Goal: Task Accomplishment & Management: Manage account settings

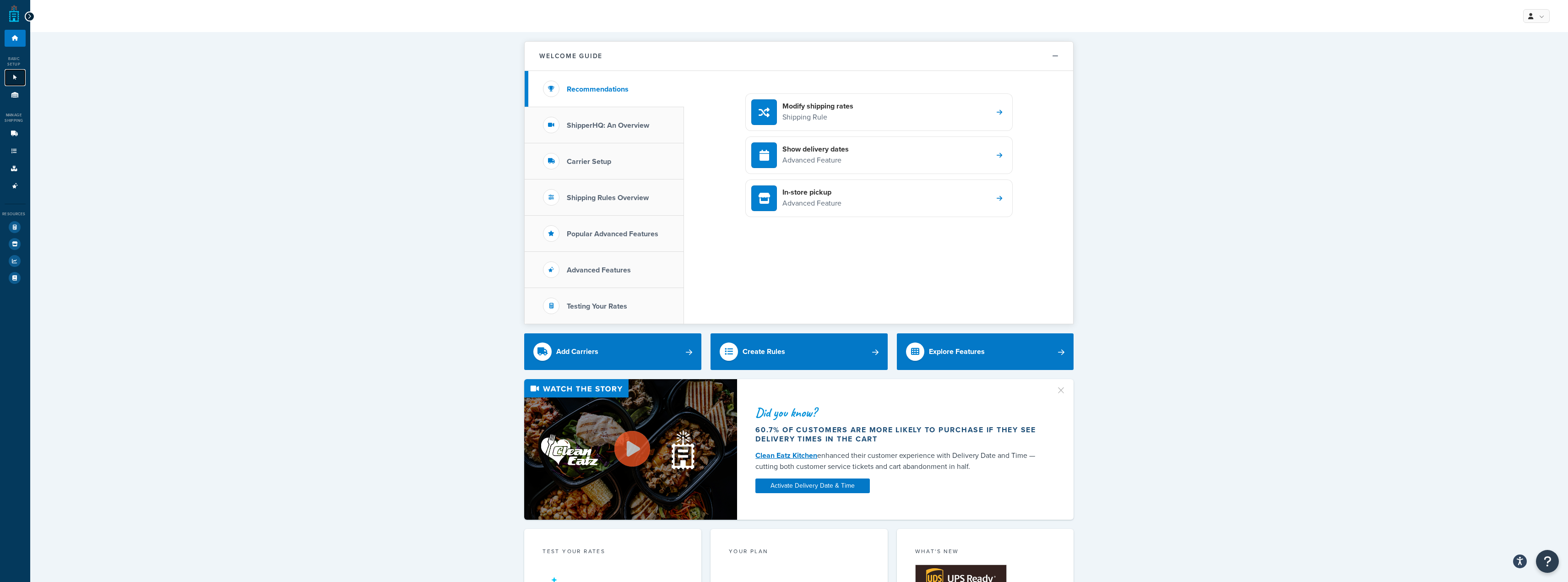
click at [13, 76] on icon at bounding box center [15, 77] width 9 height 6
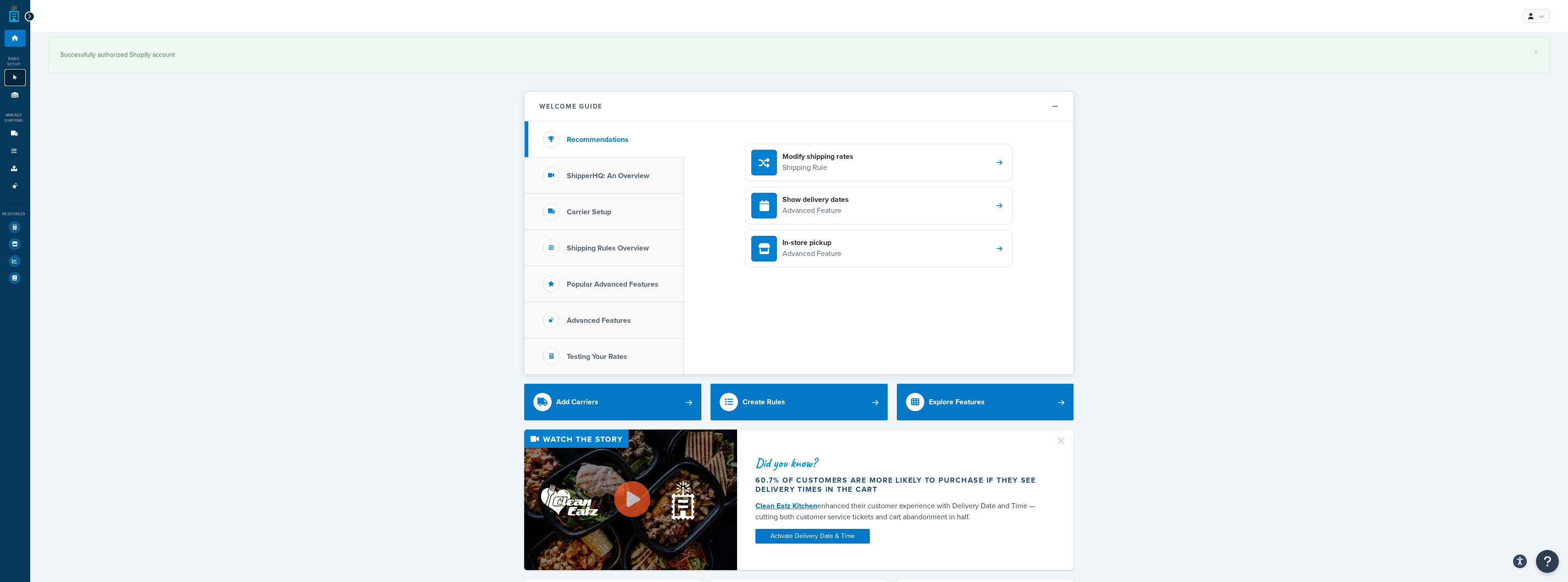
click at [13, 73] on link "Websites 1" at bounding box center [15, 78] width 21 height 17
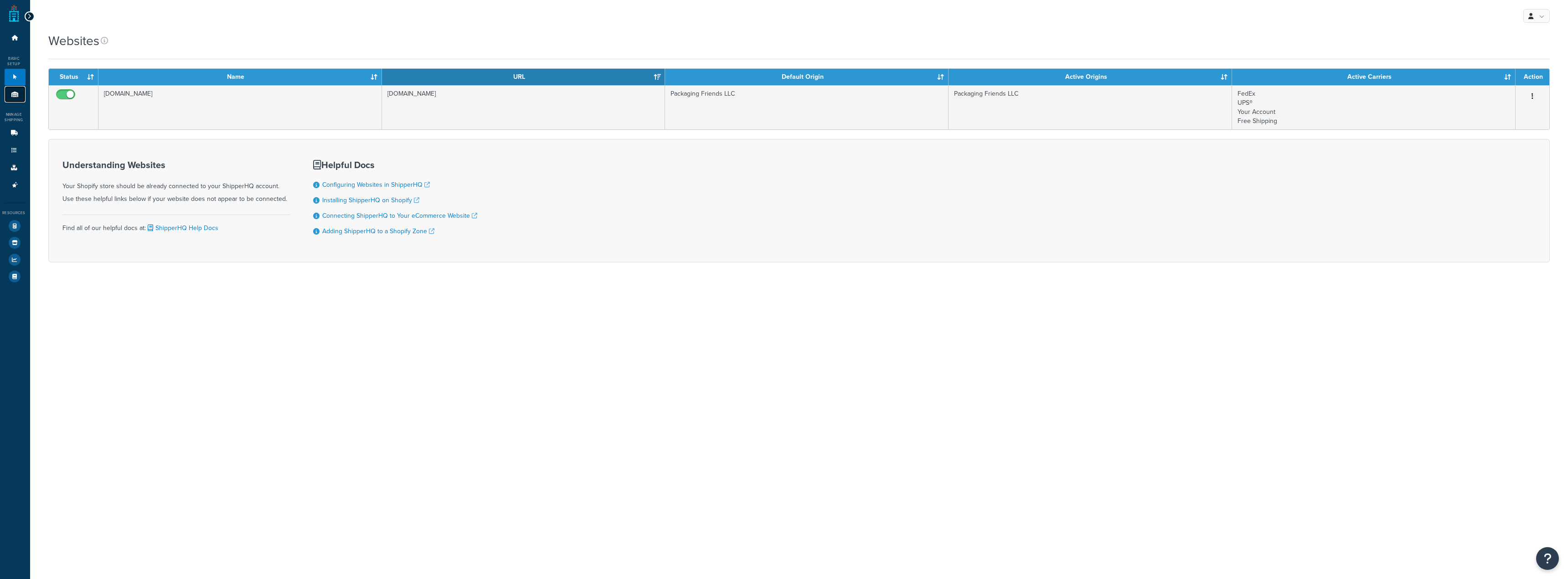
click at [13, 98] on link "Origins 1" at bounding box center [15, 95] width 21 height 17
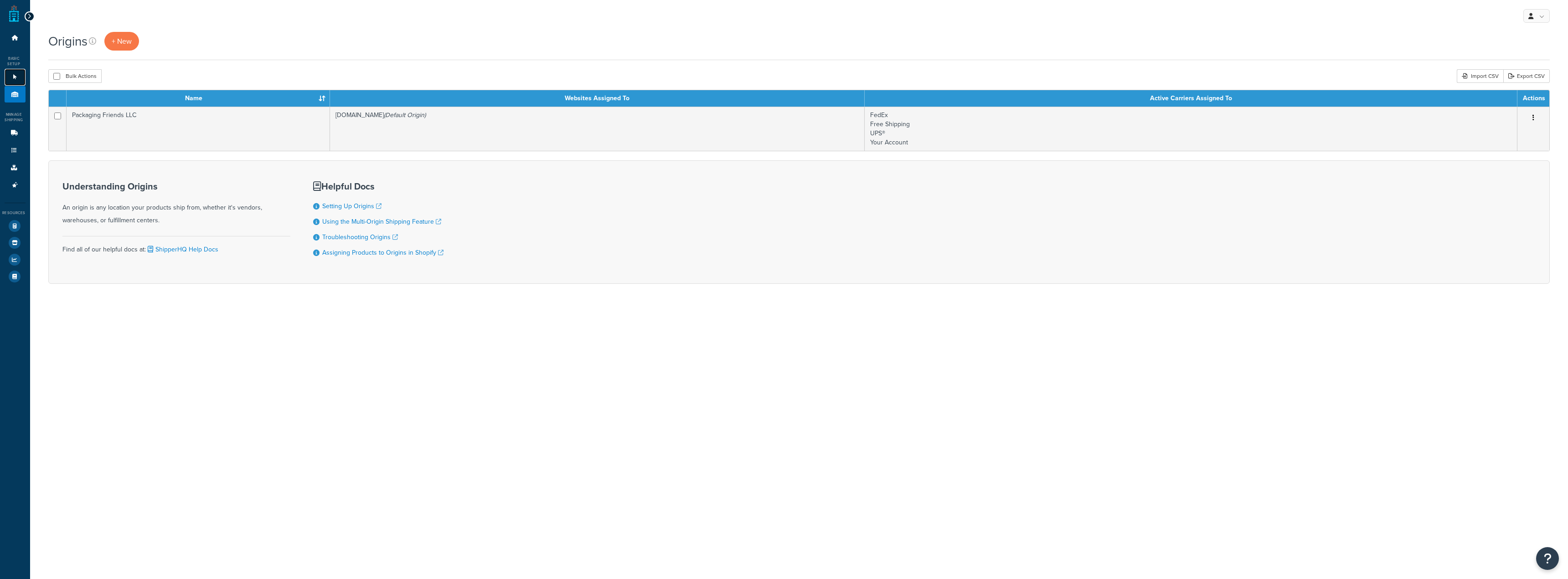
click at [19, 75] on icon at bounding box center [15, 77] width 9 height 5
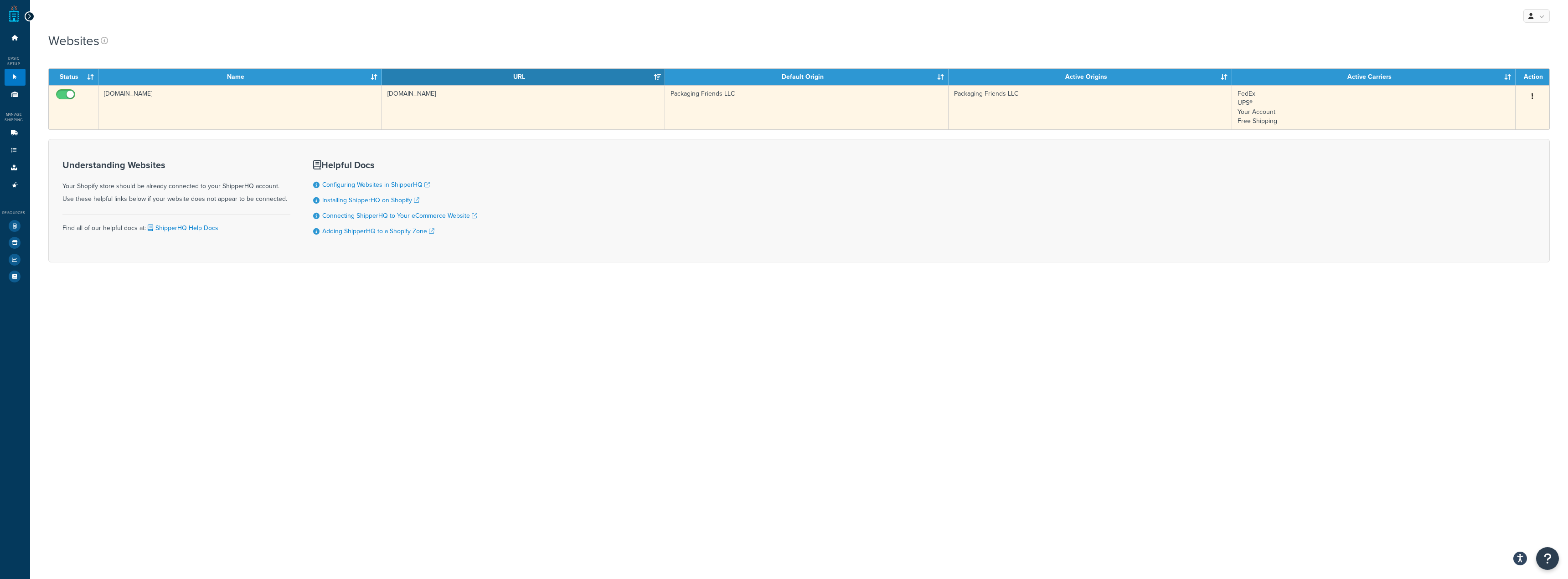
click at [1533, 96] on button "button" at bounding box center [1532, 97] width 13 height 15
click at [1502, 111] on link "Edit" at bounding box center [1494, 114] width 72 height 19
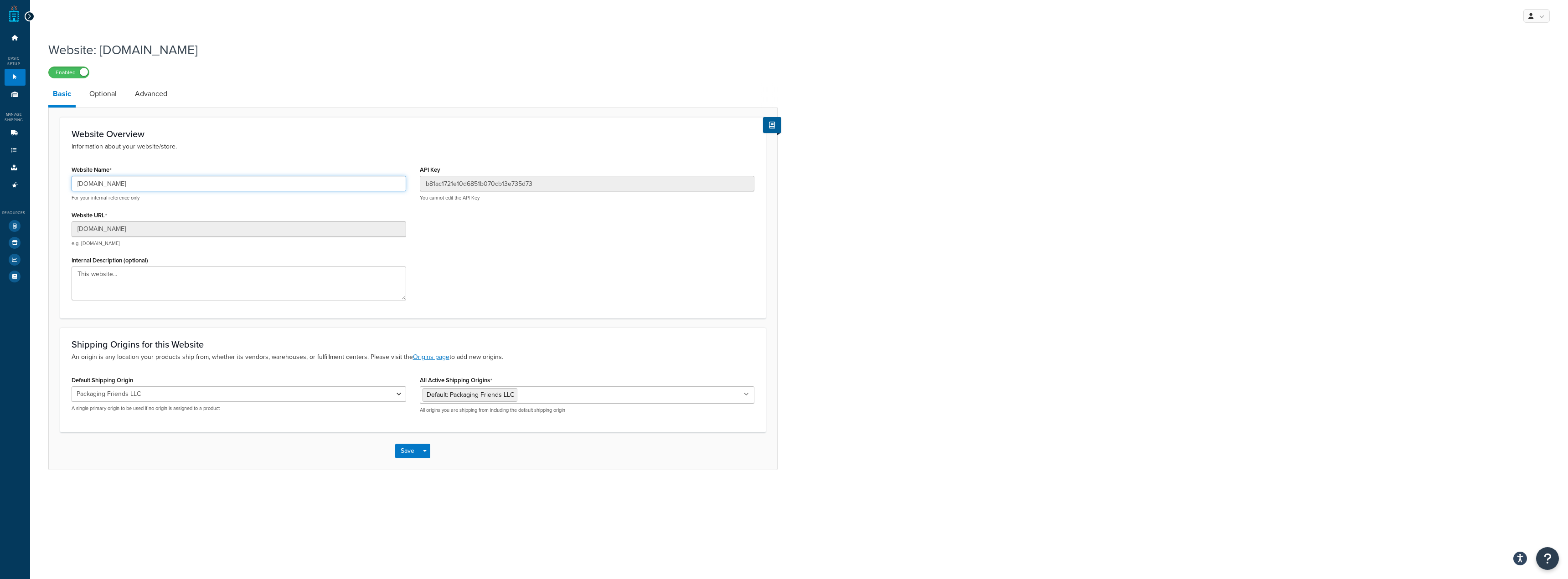
click at [191, 186] on input "packagingfriends.myshopify.com" at bounding box center [239, 183] width 335 height 15
drag, startPoint x: 190, startPoint y: 185, endPoint x: 12, endPoint y: 178, distance: 178.1
click at [12, 178] on div "Dashboard Basic Setup Websites 1 Origins 1 Manage Shipping Carriers Carriers Al…" at bounding box center [784, 290] width 1568 height 579
click at [205, 192] on input "packagingfriends.myshopify.com" at bounding box center [239, 183] width 335 height 15
drag, startPoint x: 178, startPoint y: 185, endPoint x: 0, endPoint y: 175, distance: 178.3
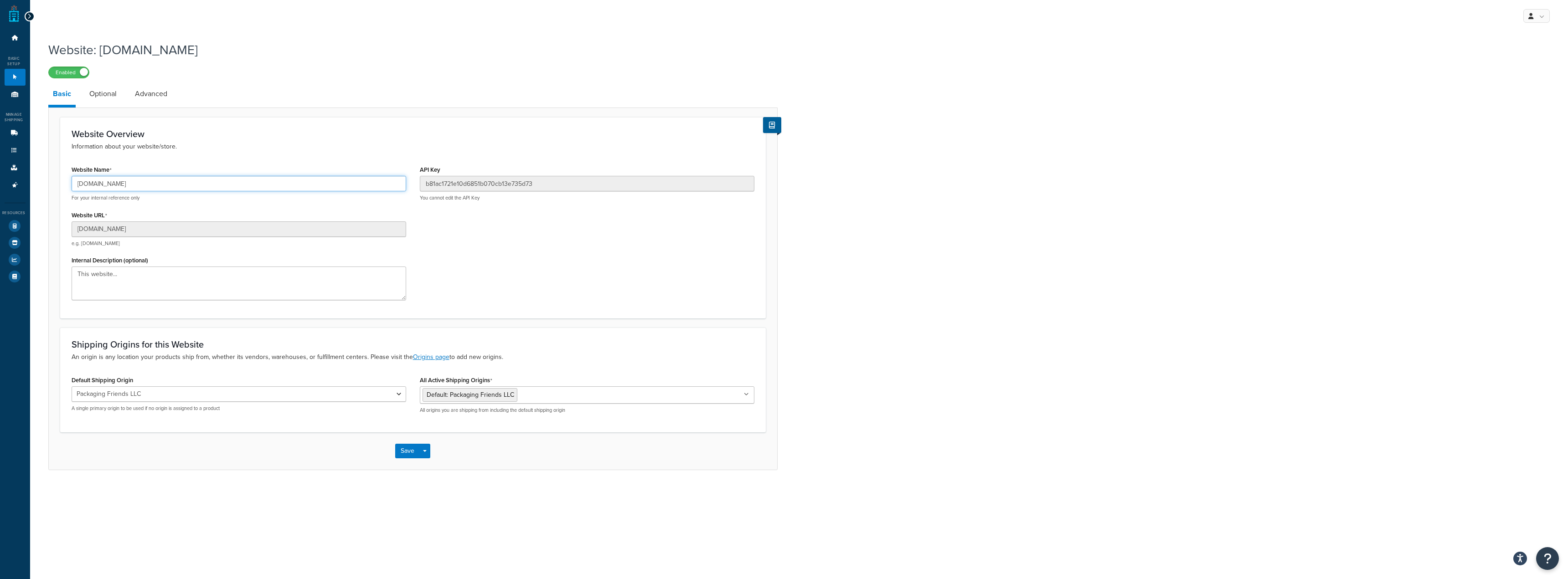
click at [0, 176] on div "Dashboard Basic Setup Websites 1 Origins 1 Manage Shipping Carriers Carriers Al…" at bounding box center [784, 290] width 1568 height 579
type input "Packaging Friends"
click at [749, 394] on ul "Default: Packaging Friends LLC" at bounding box center [587, 395] width 335 height 17
click at [674, 372] on div "Shipping Origins for this Website An origin is any location your products ship …" at bounding box center [413, 379] width 705 height 104
click at [329, 394] on select "Packaging Friends LLC" at bounding box center [239, 394] width 335 height 15
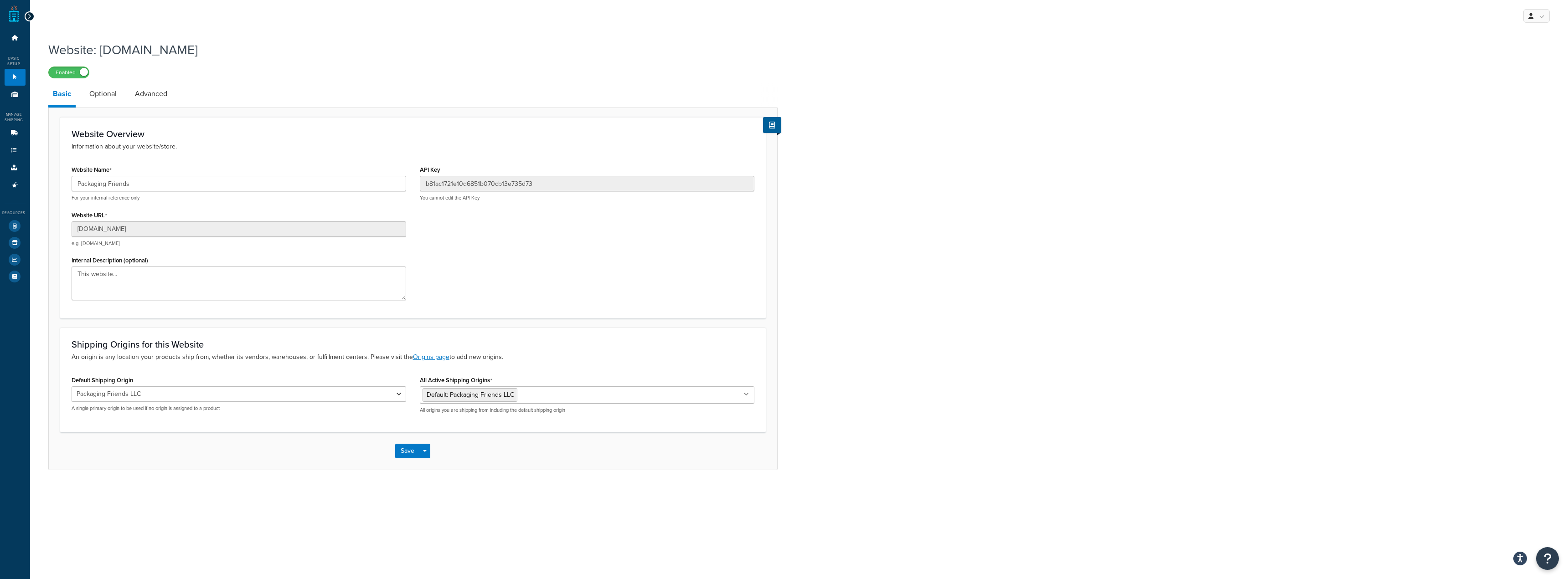
click at [363, 377] on div "Default Shipping Origin Packaging Friends LLC A single primary origin to be use…" at bounding box center [239, 392] width 335 height 38
click at [363, 375] on div "Default Shipping Origin Packaging Friends LLC A single primary origin to be use…" at bounding box center [239, 392] width 335 height 38
click at [99, 88] on link "Optional" at bounding box center [103, 94] width 37 height 22
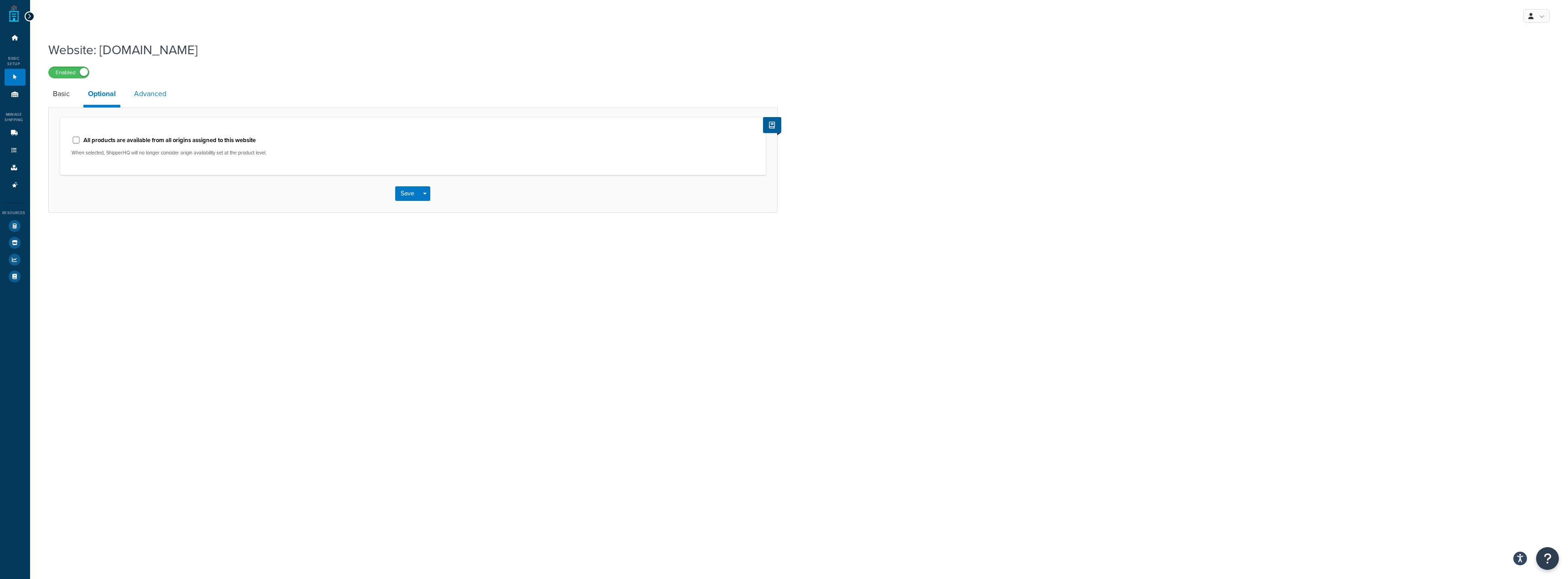
click at [153, 94] on link "Advanced" at bounding box center [150, 94] width 41 height 22
click at [55, 94] on link "Basic" at bounding box center [61, 94] width 26 height 22
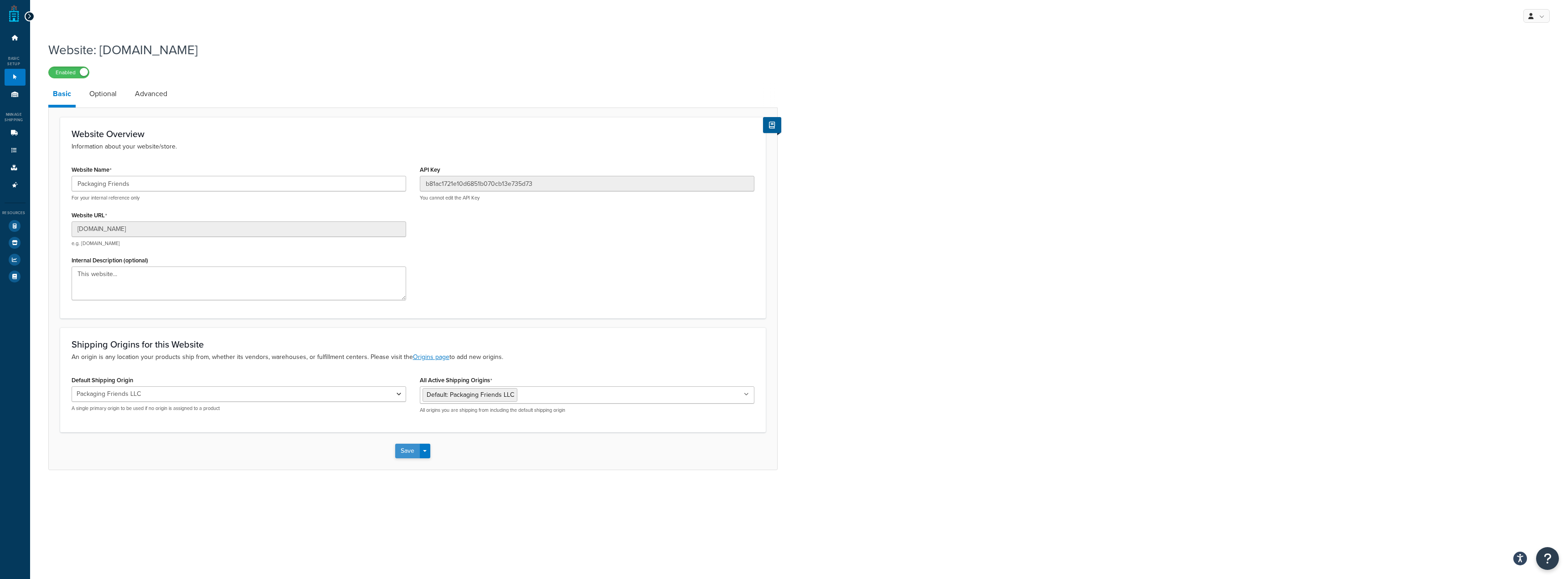
click at [409, 450] on button "Save" at bounding box center [407, 451] width 24 height 15
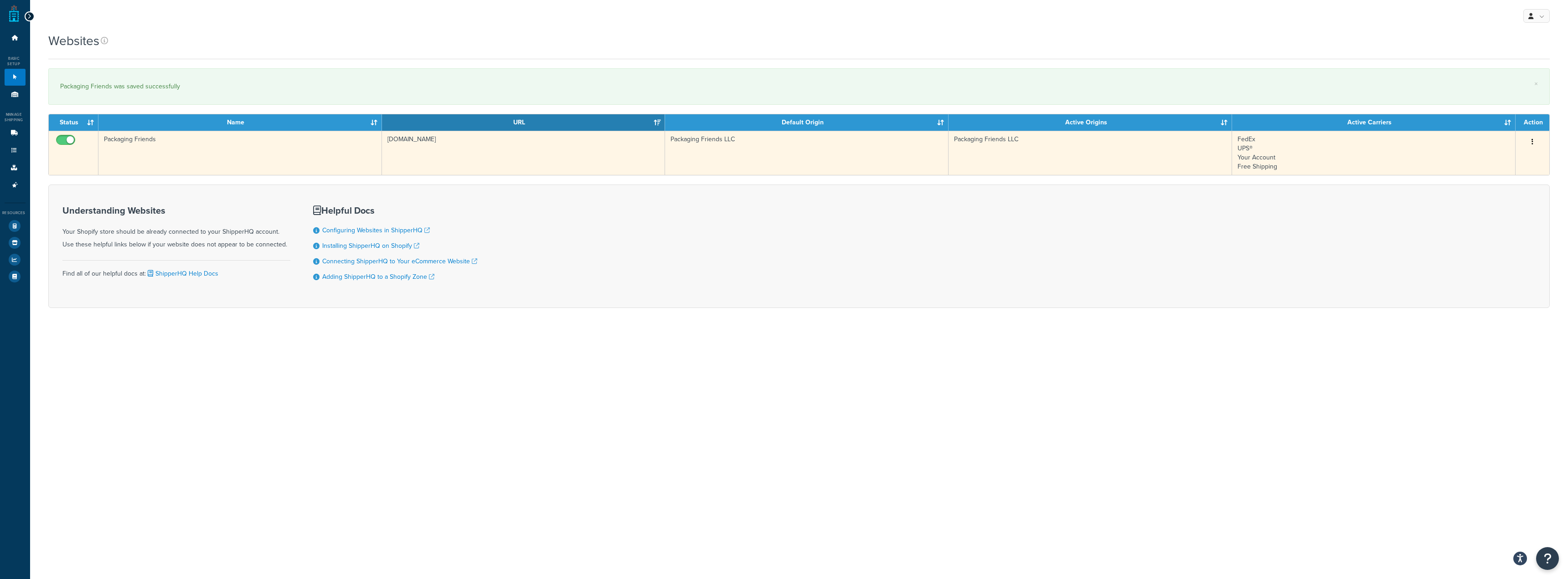
click at [153, 144] on td "Packaging Friends" at bounding box center [240, 153] width 284 height 44
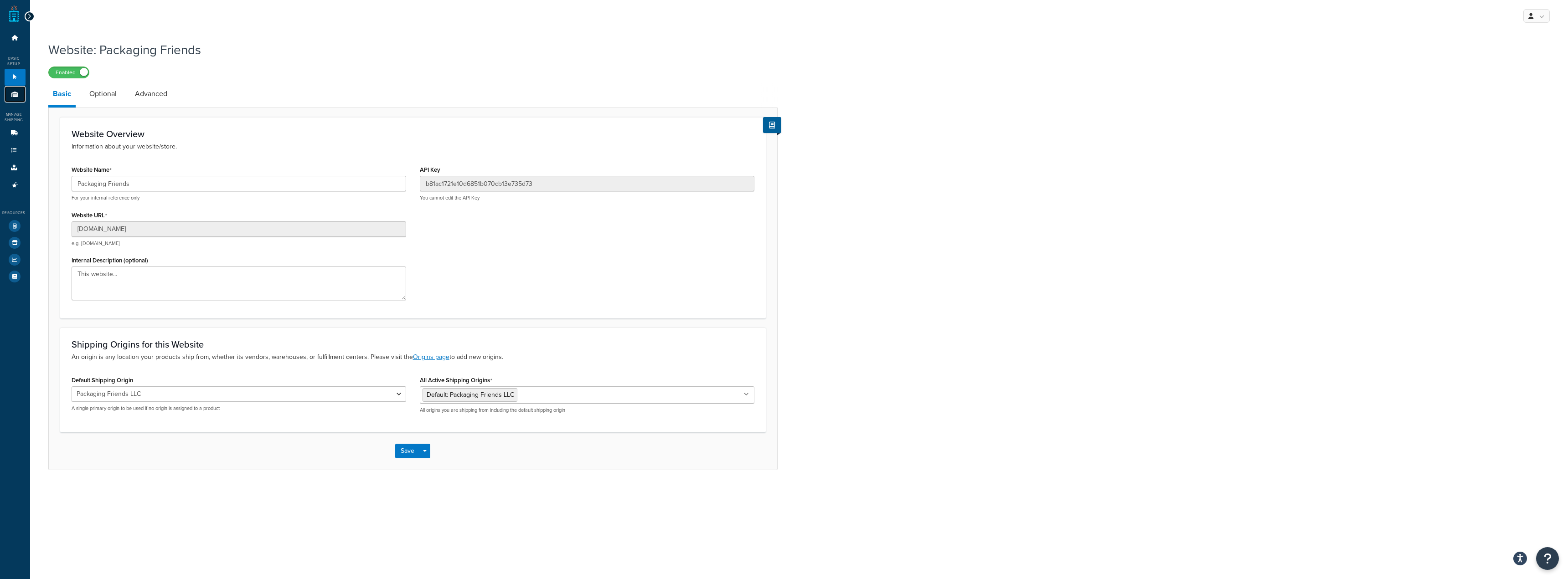
click at [18, 92] on icon at bounding box center [15, 94] width 9 height 5
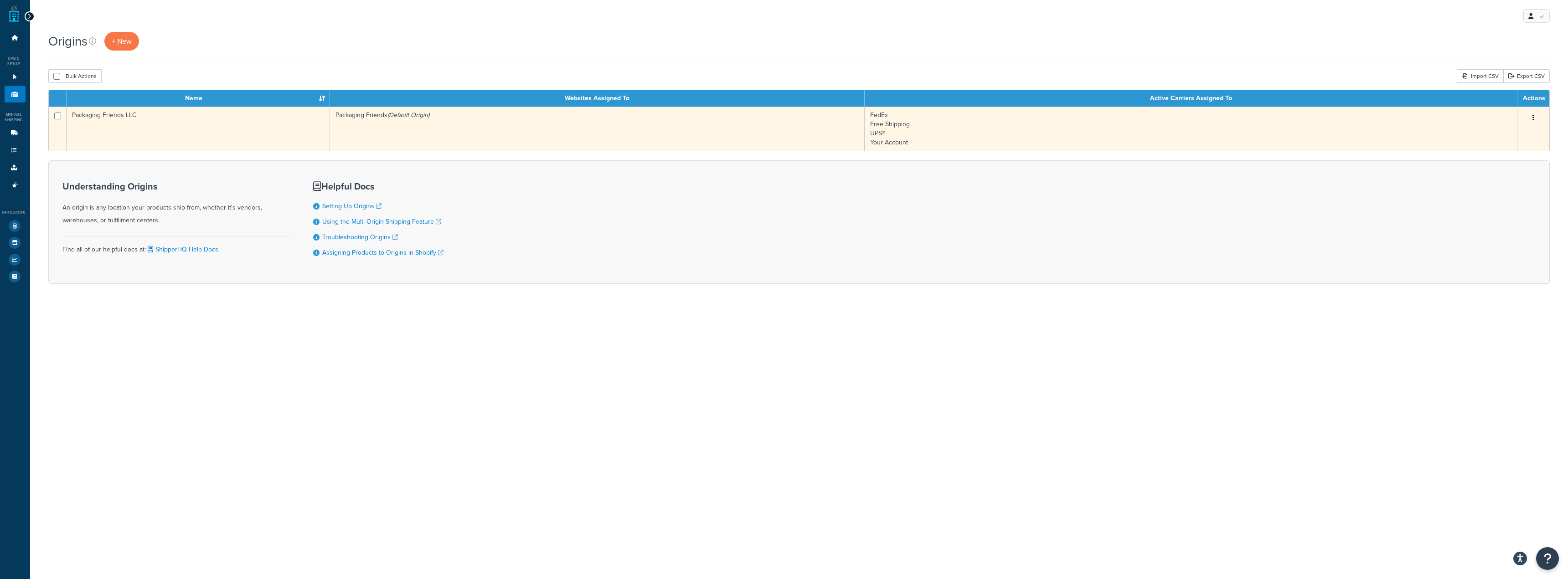
click at [1536, 117] on button "button" at bounding box center [1533, 118] width 13 height 15
click at [1526, 131] on link "Edit" at bounding box center [1503, 135] width 72 height 19
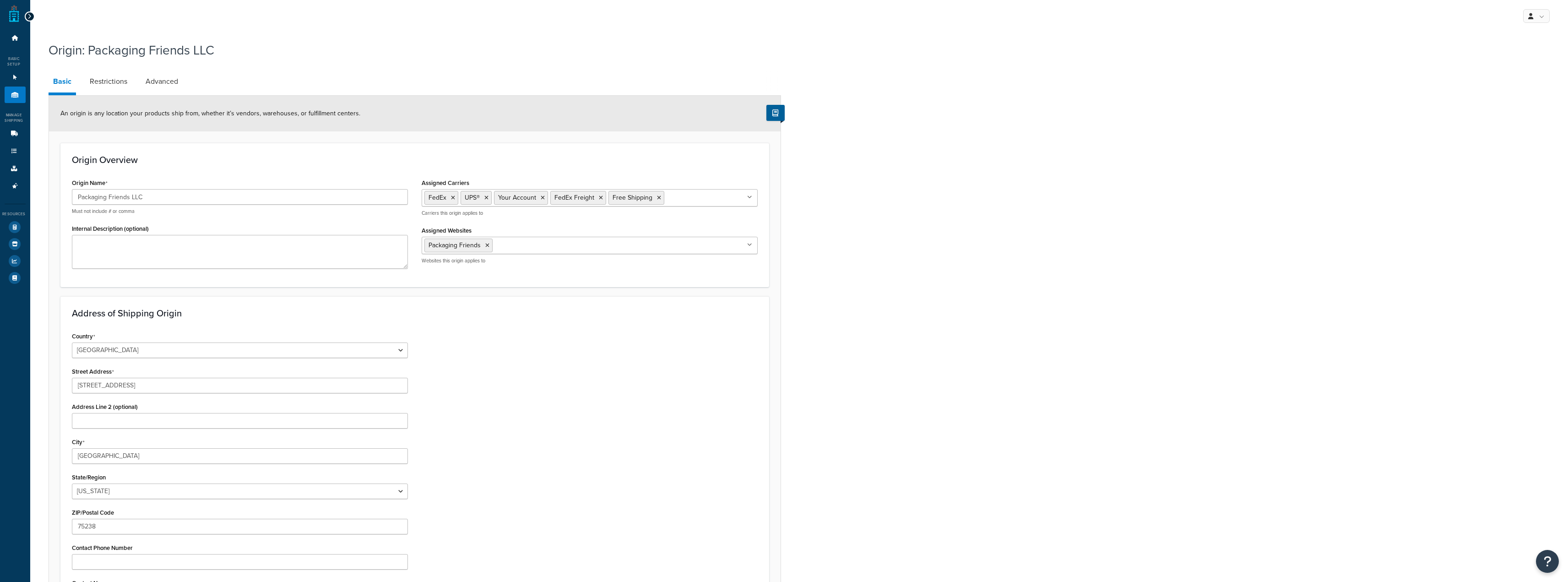
select select "43"
click at [207, 196] on input "Packaging Friends LLC" at bounding box center [240, 196] width 336 height 15
drag, startPoint x: 224, startPoint y: 198, endPoint x: 0, endPoint y: 172, distance: 225.5
click at [0, 174] on div "Dashboard Basic Setup Websites 1 Origins 1 Manage Shipping Carriers Carriers Al…" at bounding box center [784, 364] width 1568 height 728
paste input "F [GEOGRAPHIC_DATA] Warehouse"
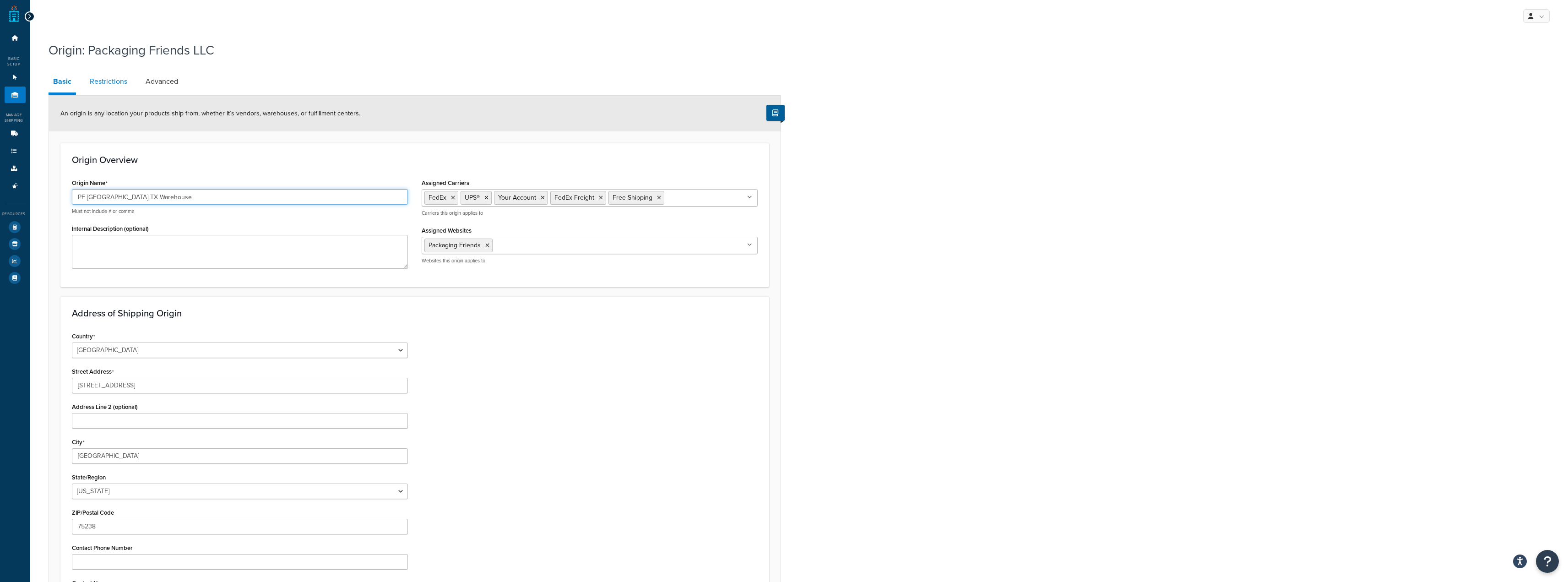
type input "PF [GEOGRAPHIC_DATA] TX Warehouse"
click at [119, 82] on link "Restrictions" at bounding box center [108, 81] width 46 height 22
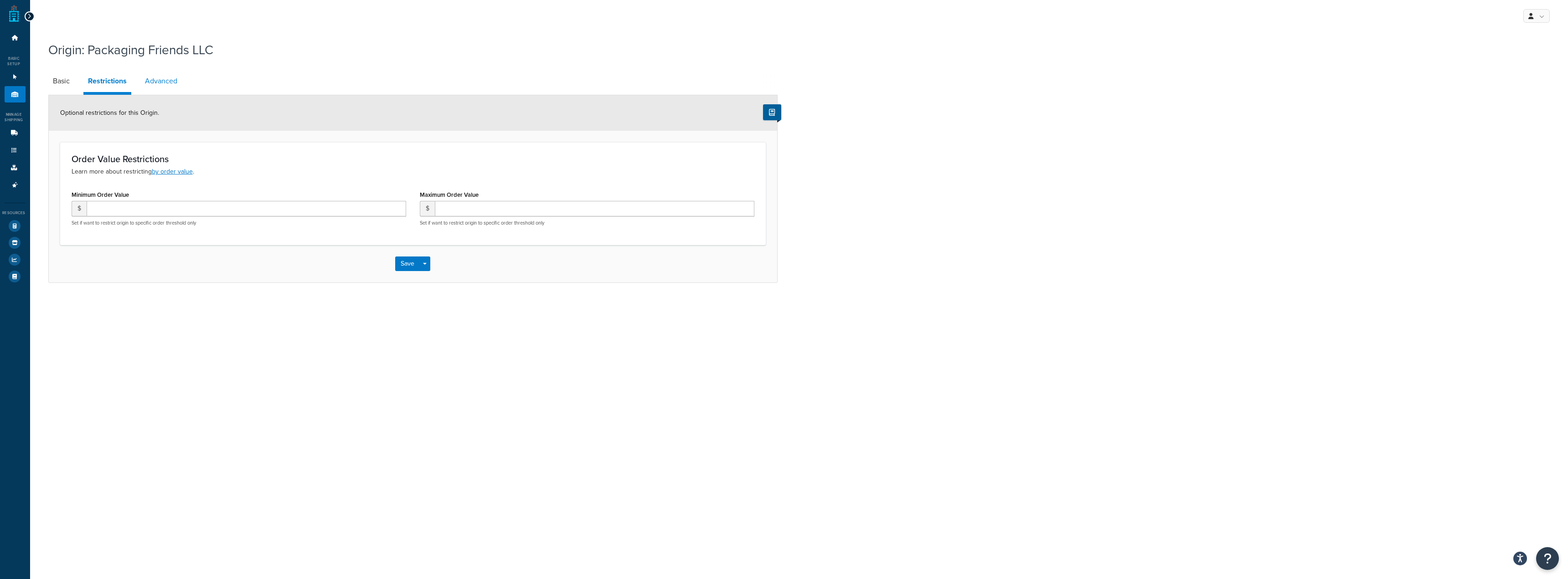
click at [150, 85] on link "Advanced" at bounding box center [161, 81] width 41 height 22
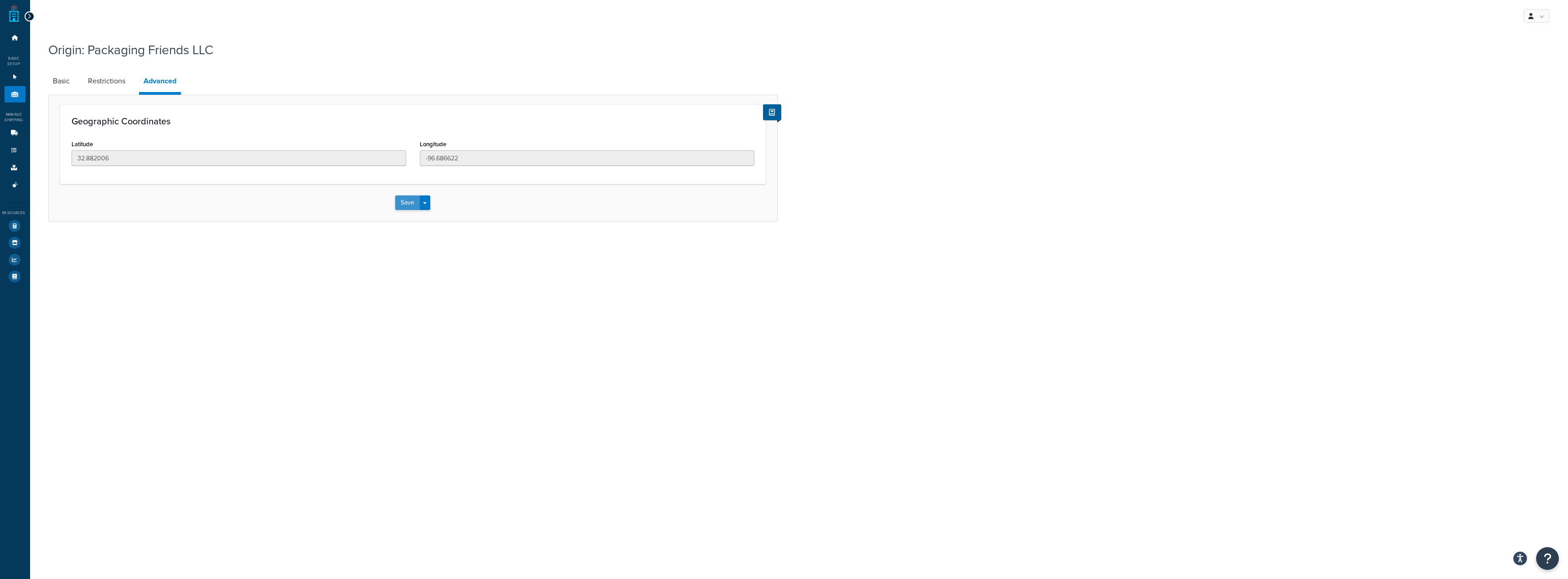
click at [413, 201] on button "Save" at bounding box center [407, 203] width 24 height 15
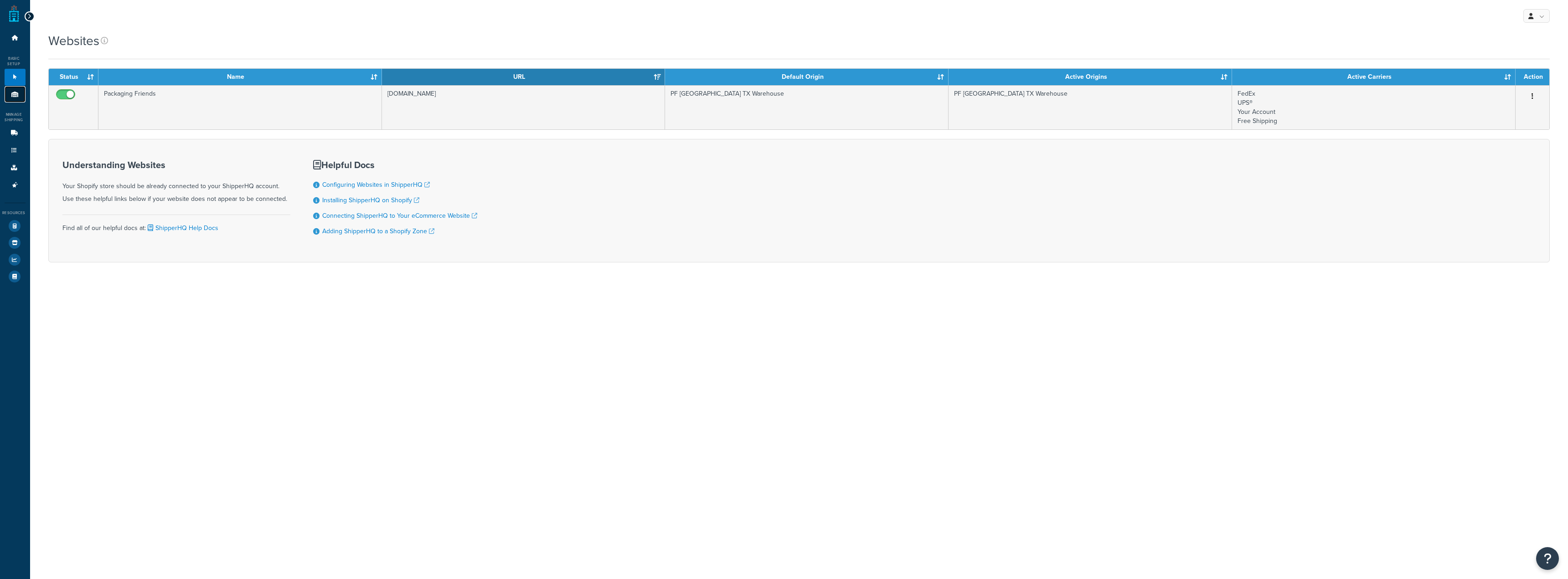
click at [17, 99] on link "Origins 1" at bounding box center [15, 95] width 21 height 17
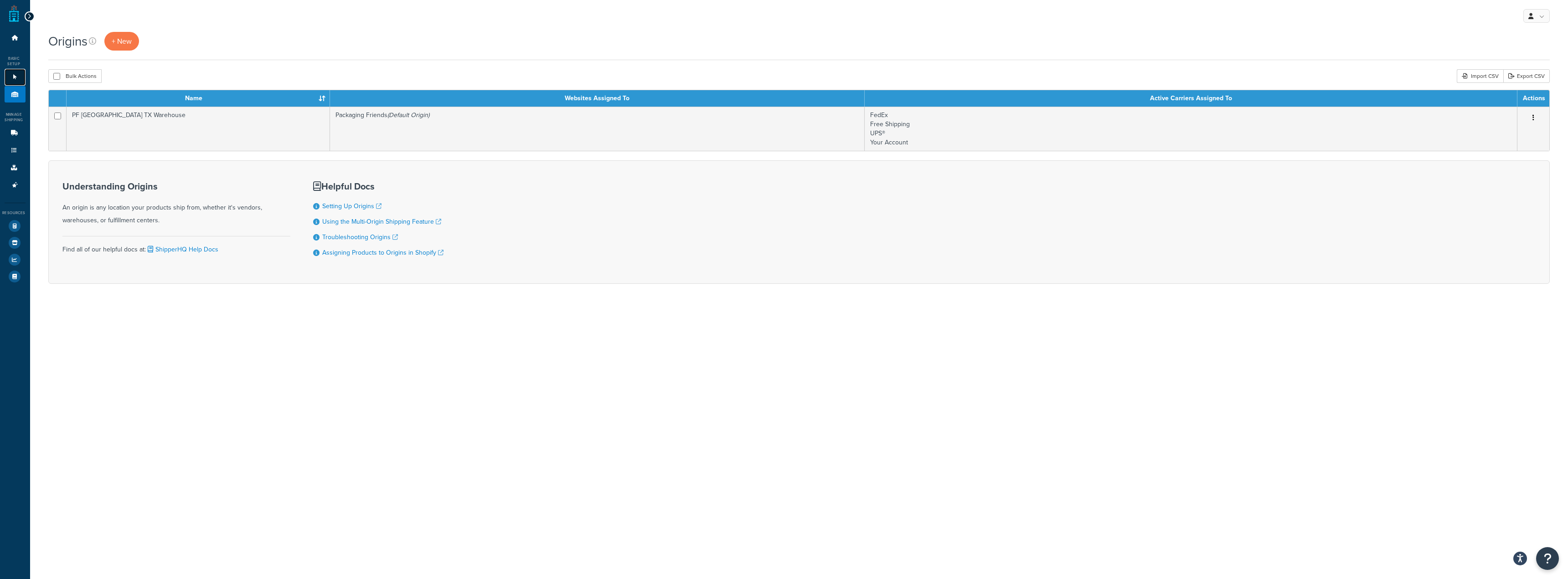
click at [13, 69] on link "Websites 1" at bounding box center [15, 77] width 21 height 17
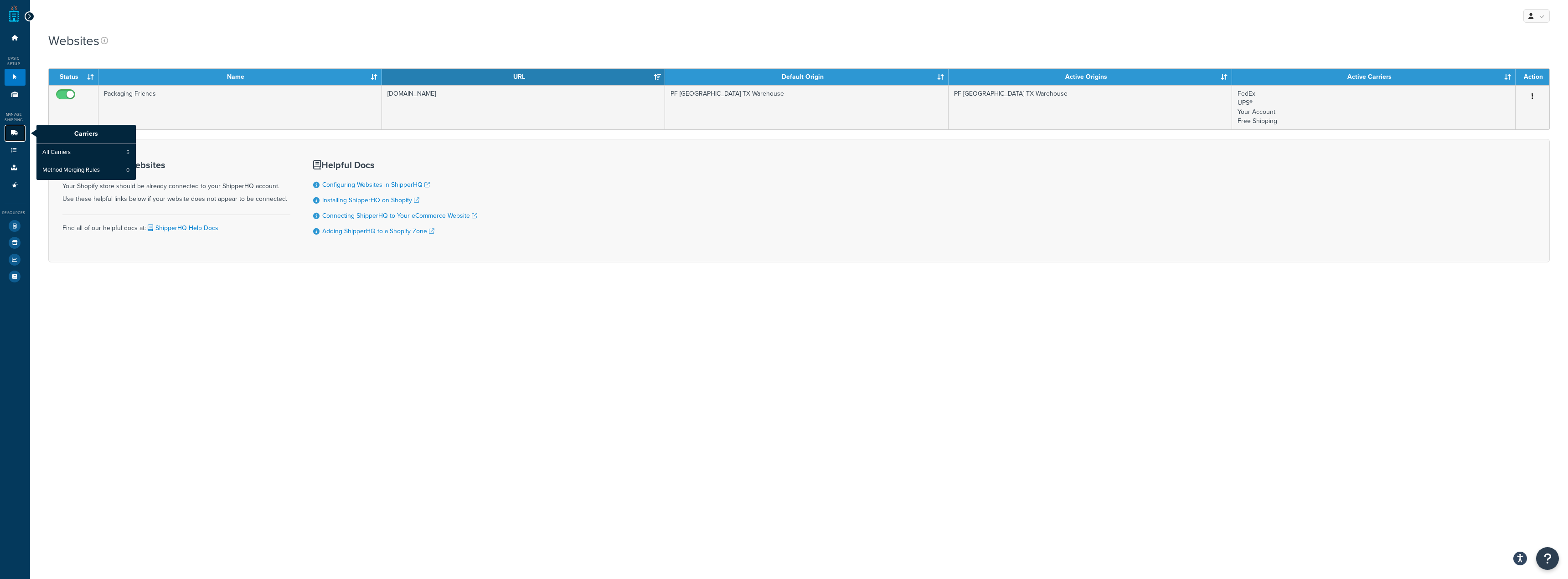
click at [13, 131] on icon at bounding box center [14, 133] width 9 height 5
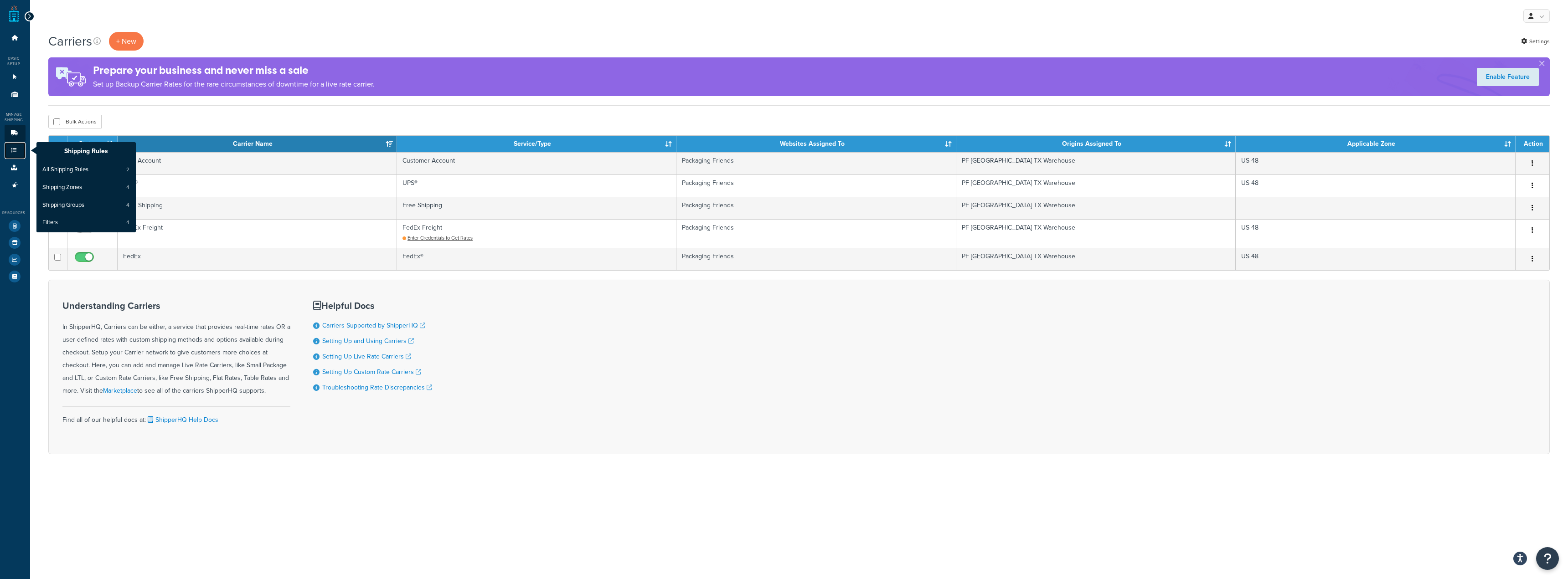
click at [9, 153] on link "Shipping Rules" at bounding box center [15, 151] width 21 height 17
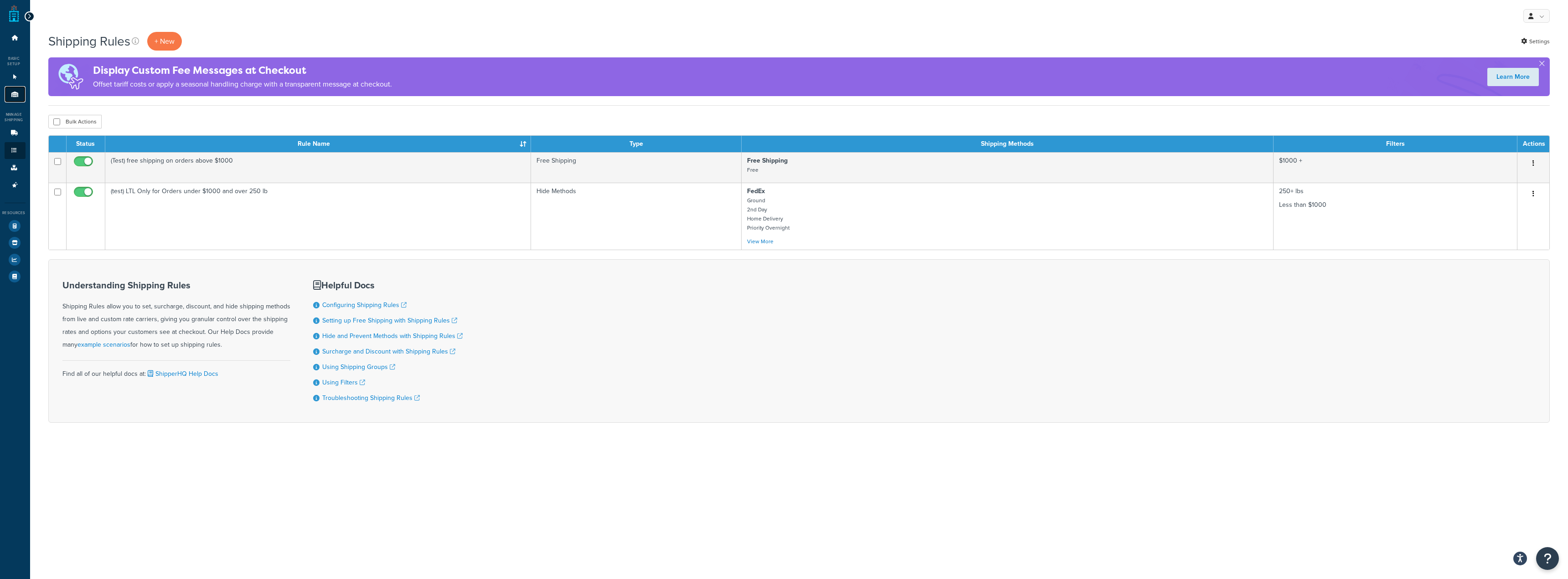
click at [15, 93] on icon at bounding box center [15, 94] width 9 height 5
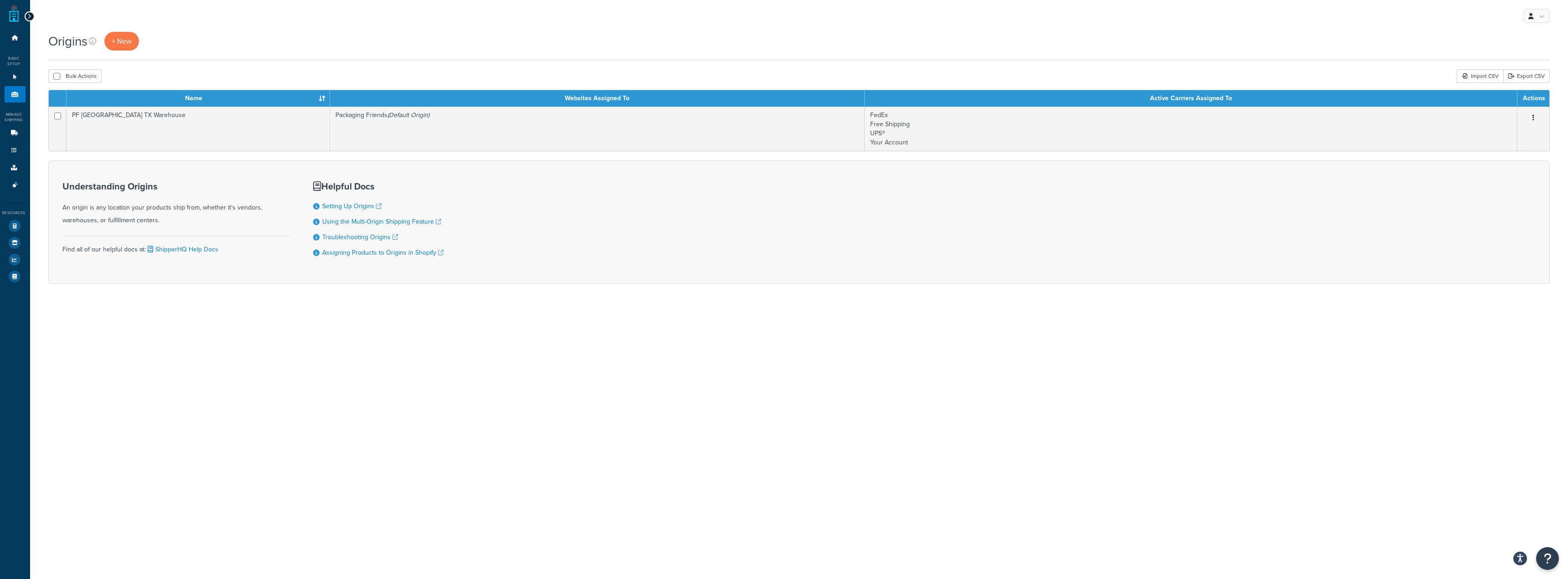
click at [13, 47] on ul "Dashboard Basic Setup Websites 1 Origins 1 Manage Shipping Carriers Carriers Al…" at bounding box center [15, 157] width 21 height 255
click at [12, 44] on link "Dashboard" at bounding box center [15, 38] width 21 height 17
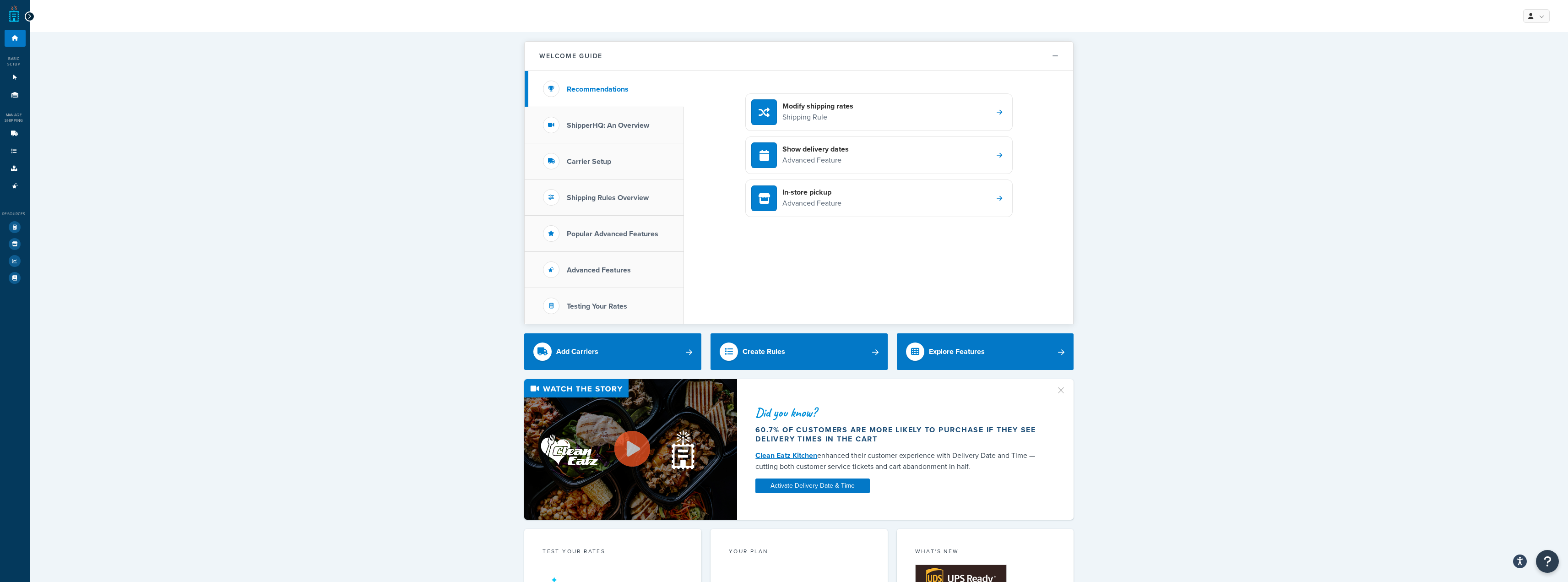
drag, startPoint x: 686, startPoint y: 310, endPoint x: 694, endPoint y: 334, distance: 25.3
click at [689, 318] on div "Modify shipping rates Shipping Rule Show delivery dates Advanced Feature In-sto…" at bounding box center [878, 197] width 389 height 252
drag, startPoint x: 675, startPoint y: 252, endPoint x: 654, endPoint y: 248, distance: 21.4
drag, startPoint x: 654, startPoint y: 248, endPoint x: 293, endPoint y: 281, distance: 362.5
click at [293, 281] on div "Welcome Guide Recommendations ShipperHQ: An Overview Carrier Setup Shipping Rul…" at bounding box center [798, 579] width 1537 height 1095
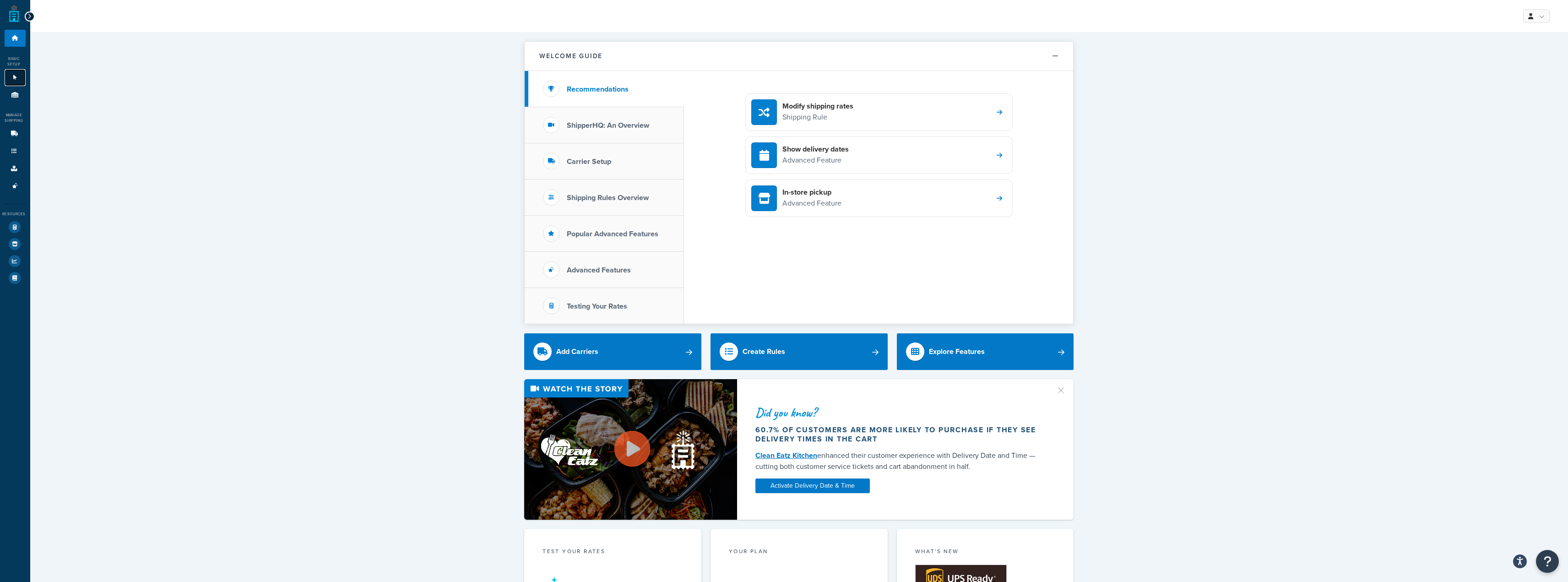
click at [10, 85] on link "Websites 1" at bounding box center [15, 78] width 21 height 17
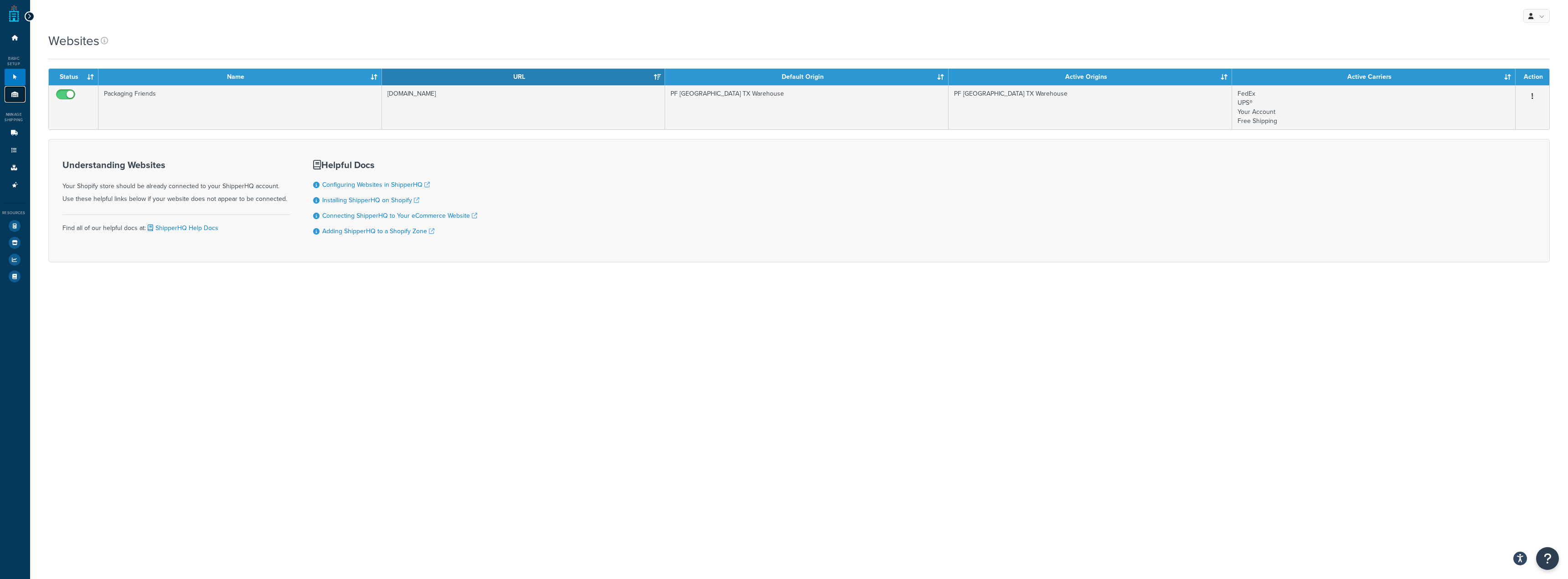
click at [11, 96] on icon at bounding box center [15, 94] width 9 height 5
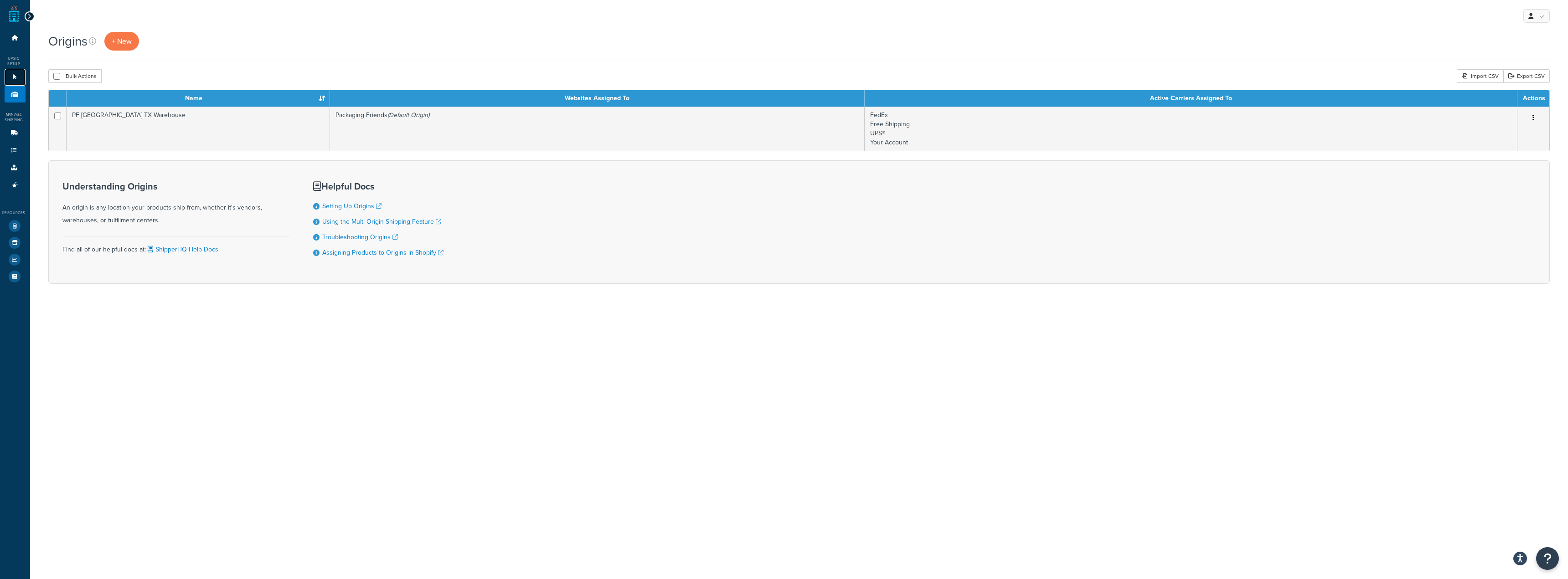
click at [13, 72] on link "Websites 1" at bounding box center [15, 77] width 21 height 17
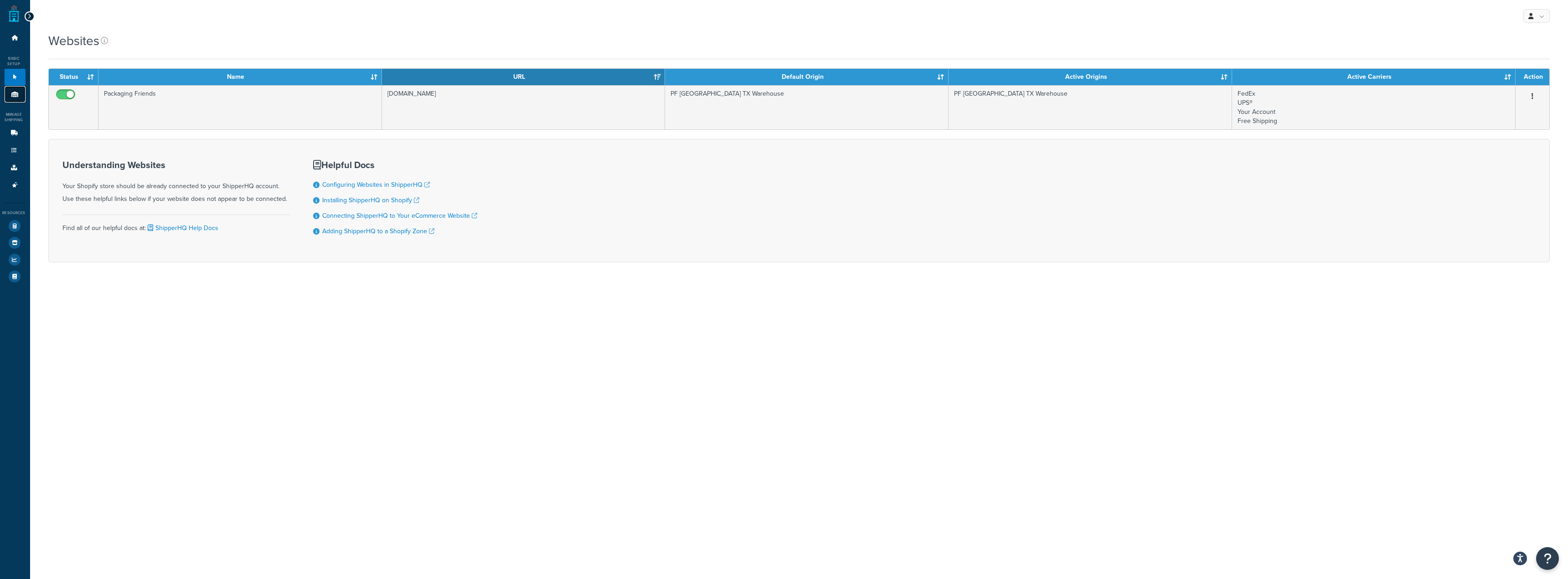
click at [12, 97] on link "Origins 1" at bounding box center [15, 95] width 21 height 17
